Goal: Information Seeking & Learning: Understand process/instructions

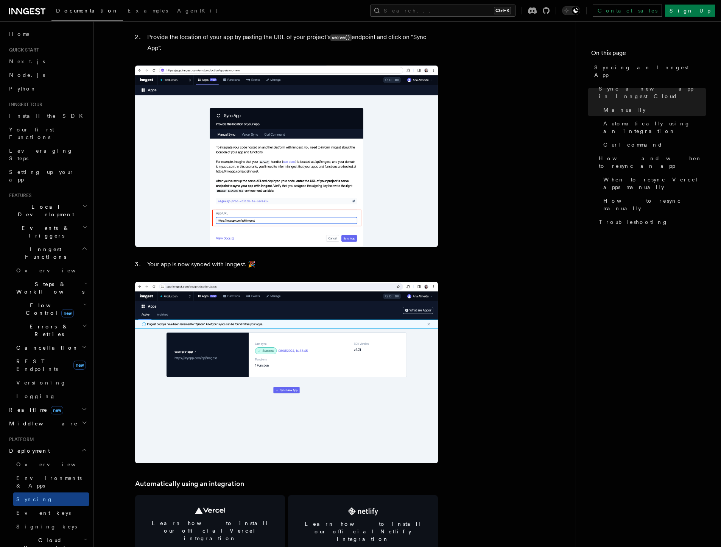
scroll to position [818, 0]
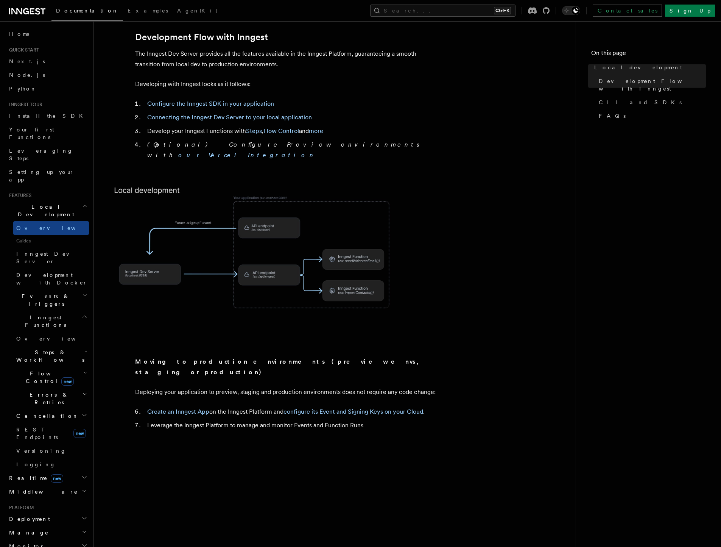
scroll to position [409, 0]
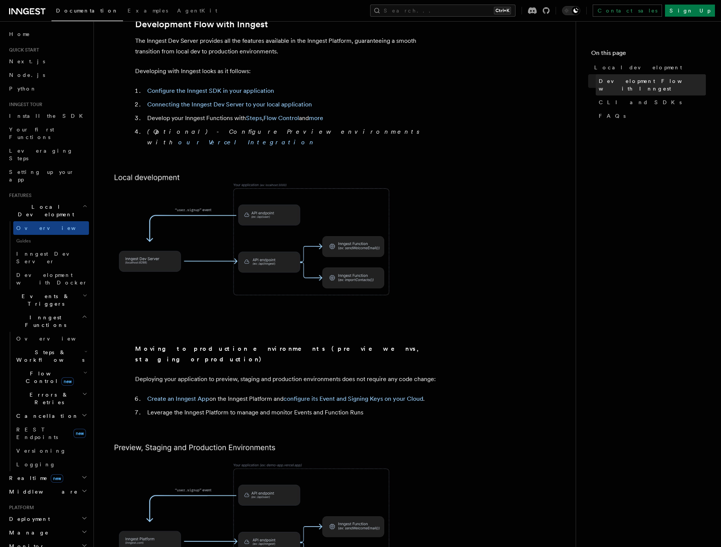
click at [640, 87] on link "Development Flow with Inngest" at bounding box center [651, 84] width 110 height 21
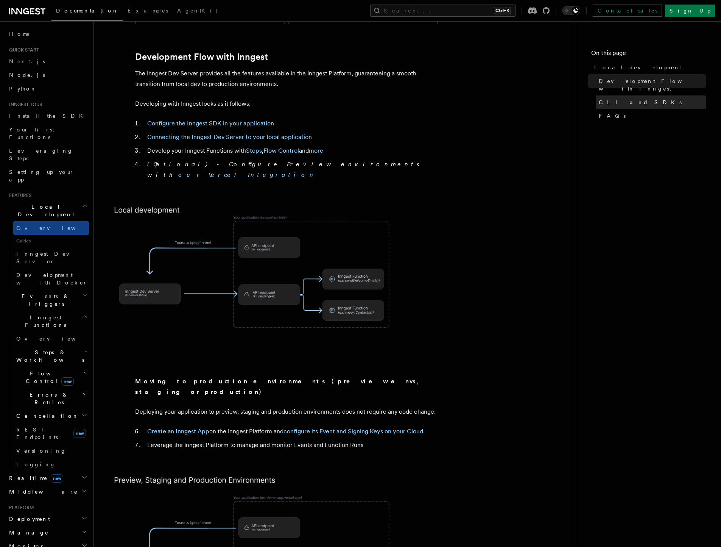
click at [624, 98] on span "CLI and SDKs" at bounding box center [640, 102] width 83 height 8
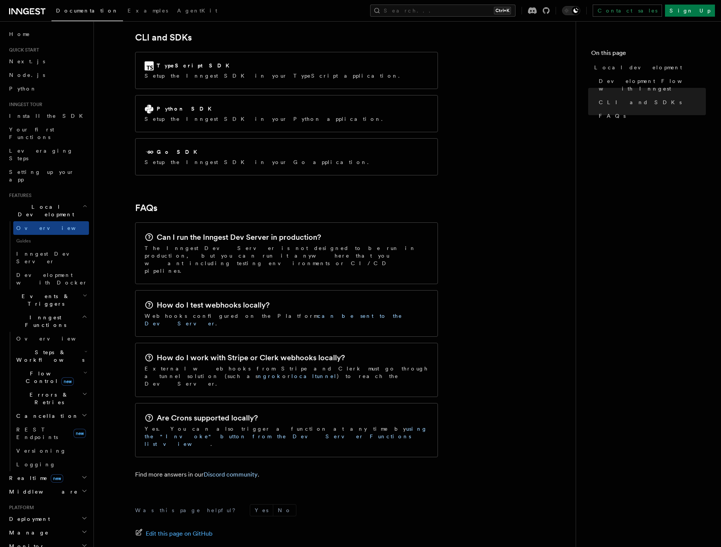
scroll to position [1007, 0]
click at [41, 251] on span "Inngest Dev Server" at bounding box center [48, 258] width 65 height 14
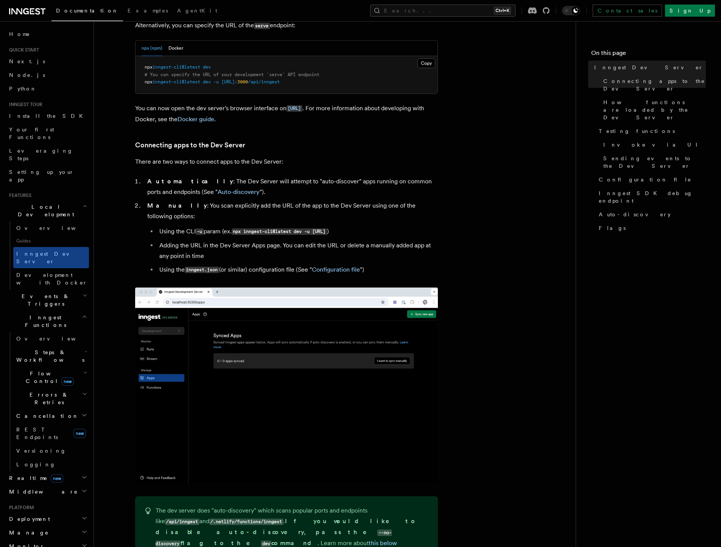
scroll to position [136, 0]
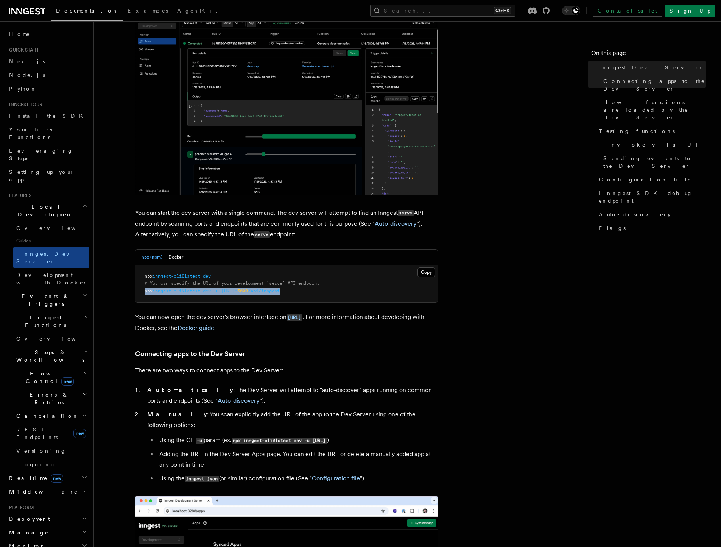
drag, startPoint x: 321, startPoint y: 291, endPoint x: 145, endPoint y: 291, distance: 176.4
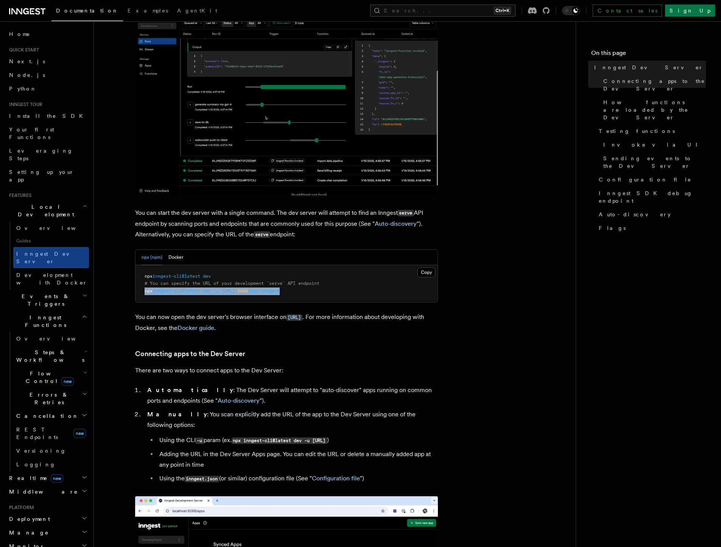
click at [145, 291] on pre "npx inngest-cli@latest dev # You can specify the URL of your development `serve…" at bounding box center [287, 283] width 302 height 37
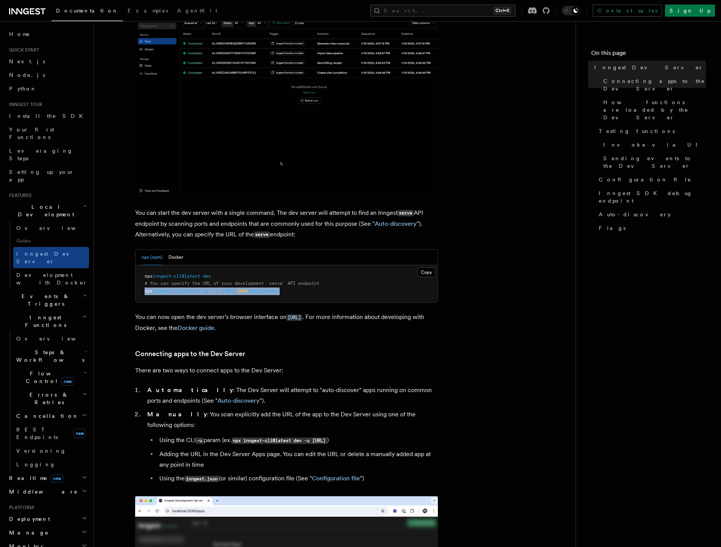
copy span "npx inngest-cli@latest dev -u http://localhost: 3000 /api/inngest"
